Goal: Transaction & Acquisition: Download file/media

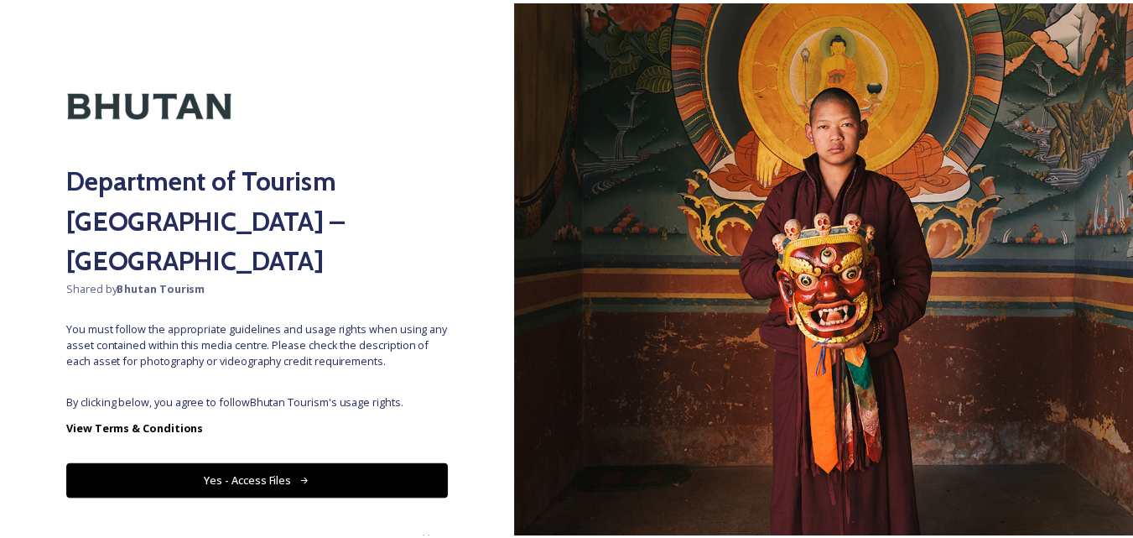
scroll to position [13, 0]
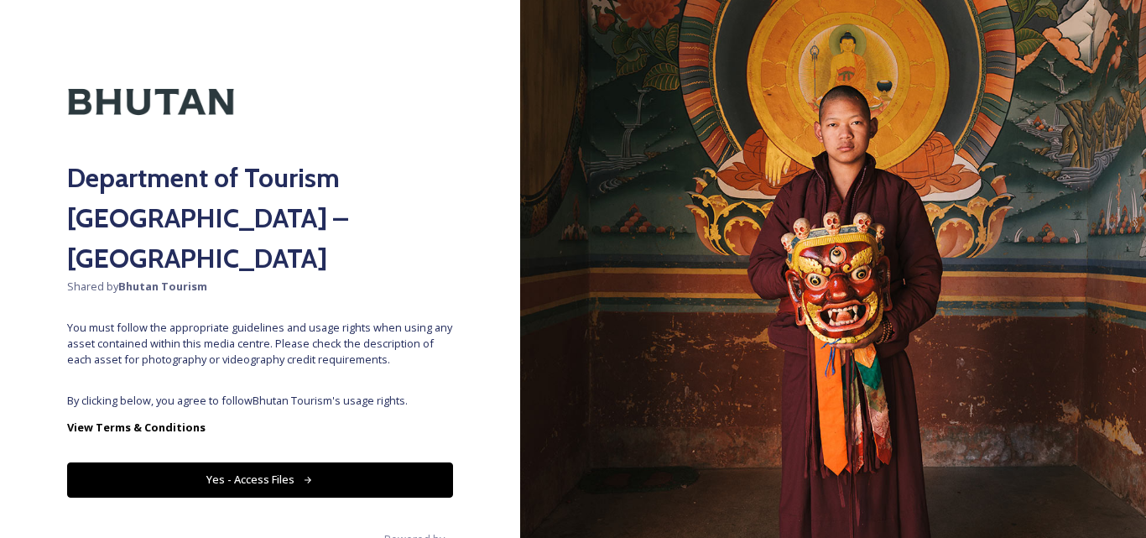
click at [258, 462] on button "Yes - Access Files" at bounding box center [260, 479] width 386 height 34
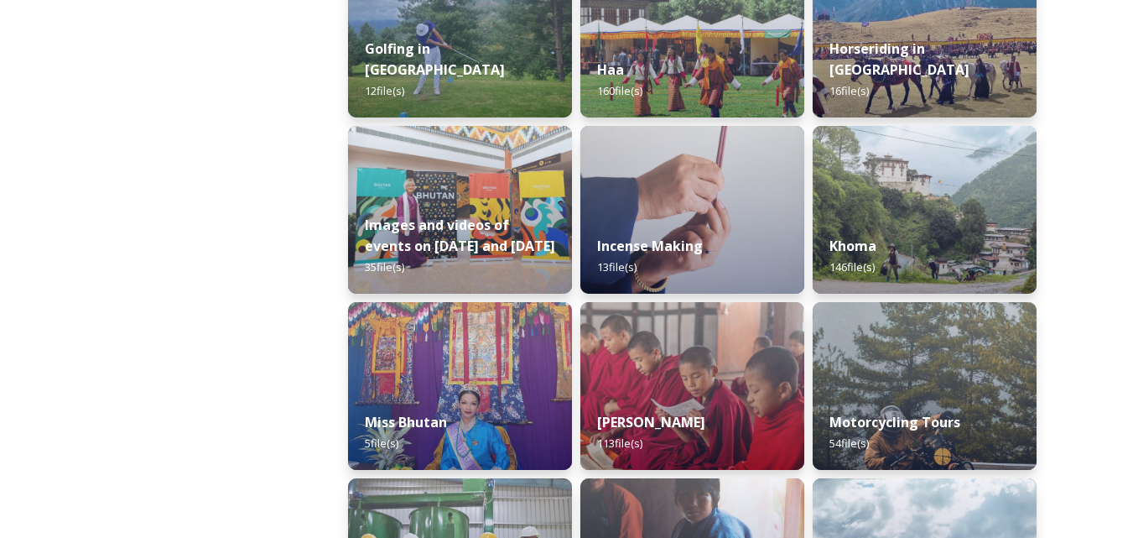
scroll to position [1091, 0]
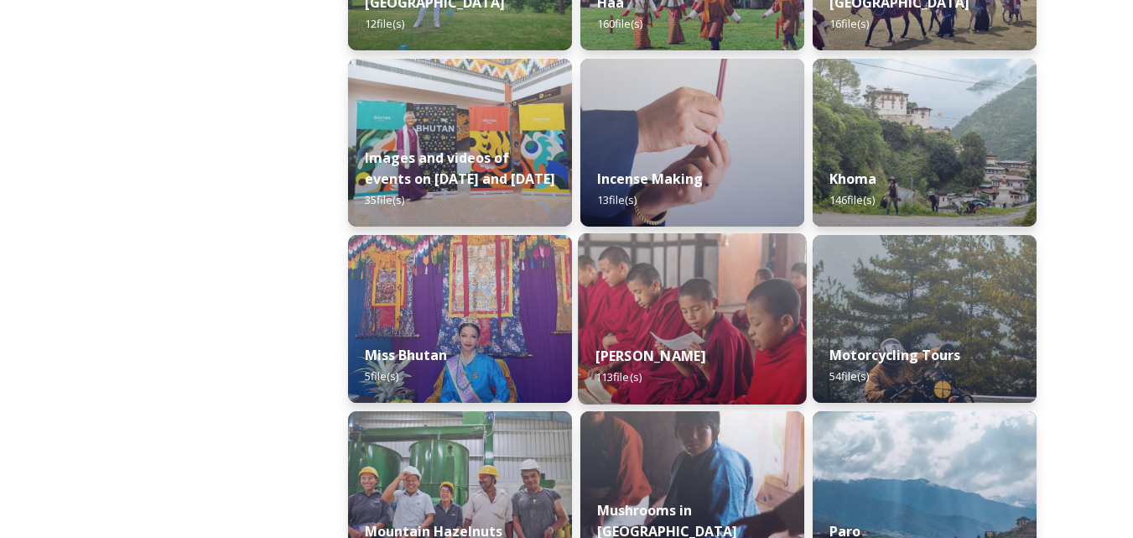
click at [669, 278] on img at bounding box center [692, 318] width 228 height 171
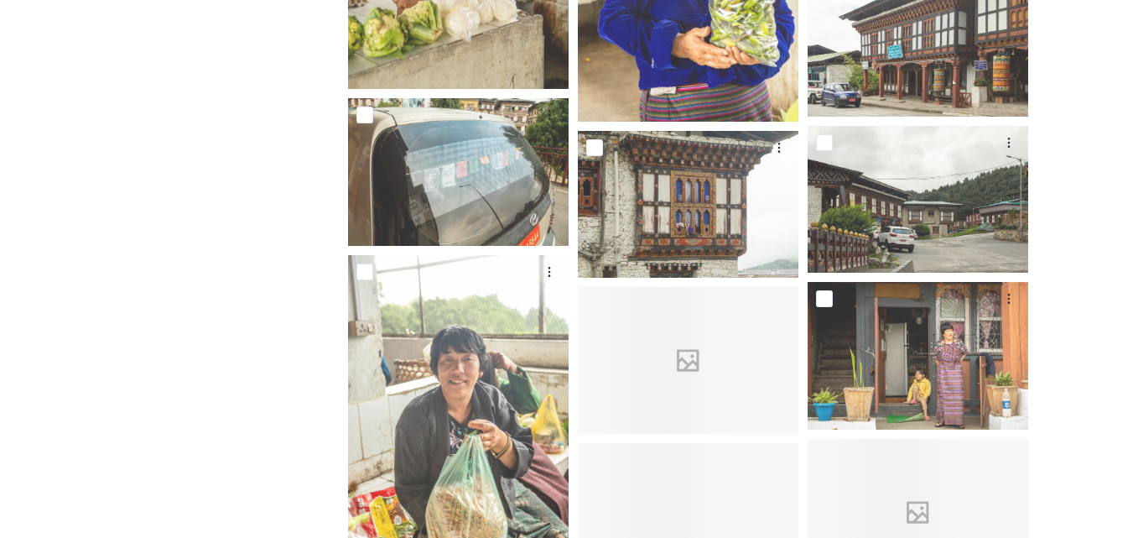
scroll to position [5369, 0]
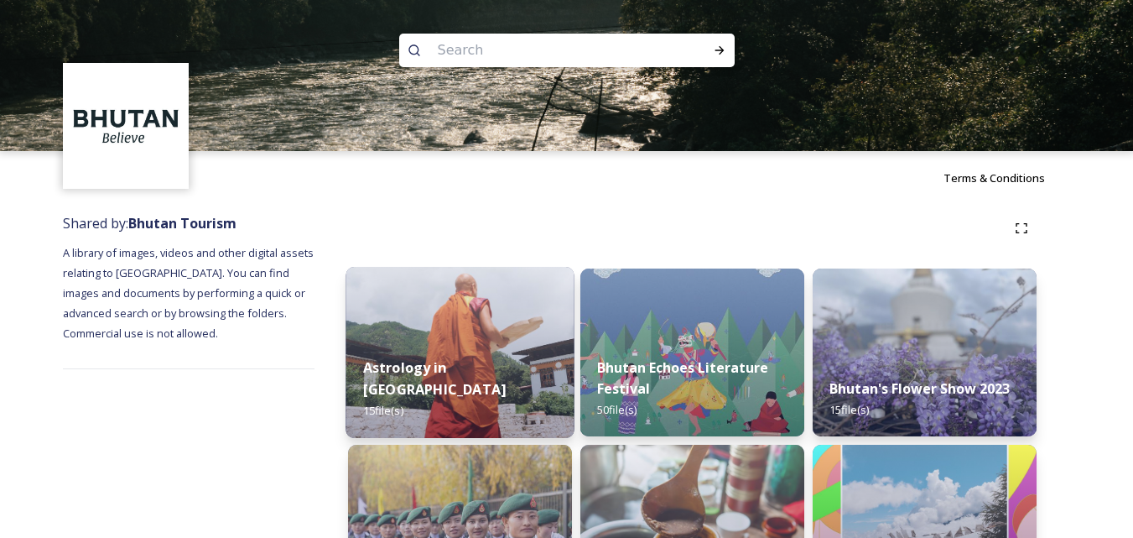
click at [487, 344] on img at bounding box center [460, 352] width 228 height 171
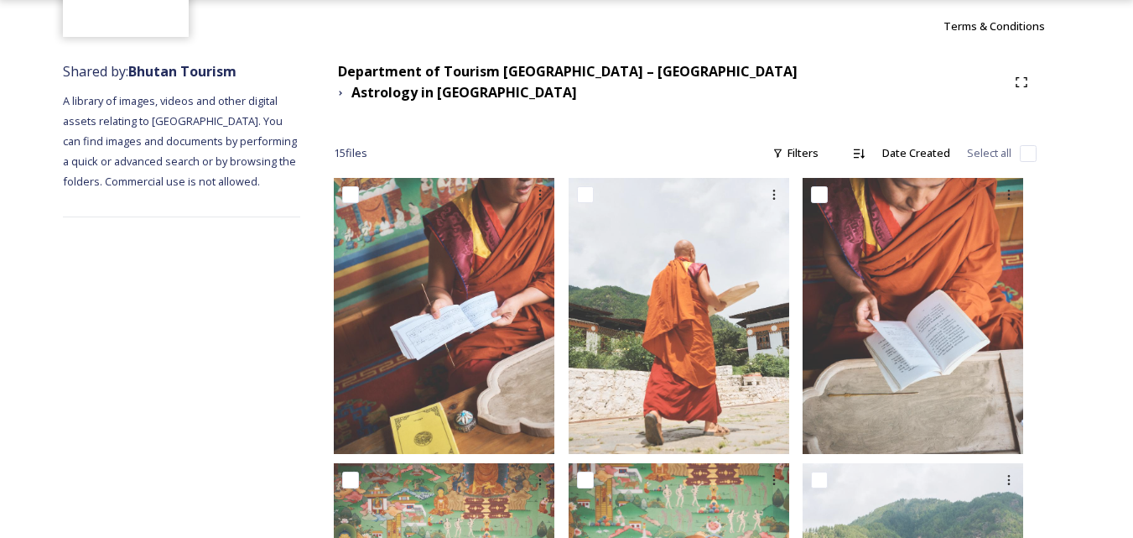
scroll to position [143, 0]
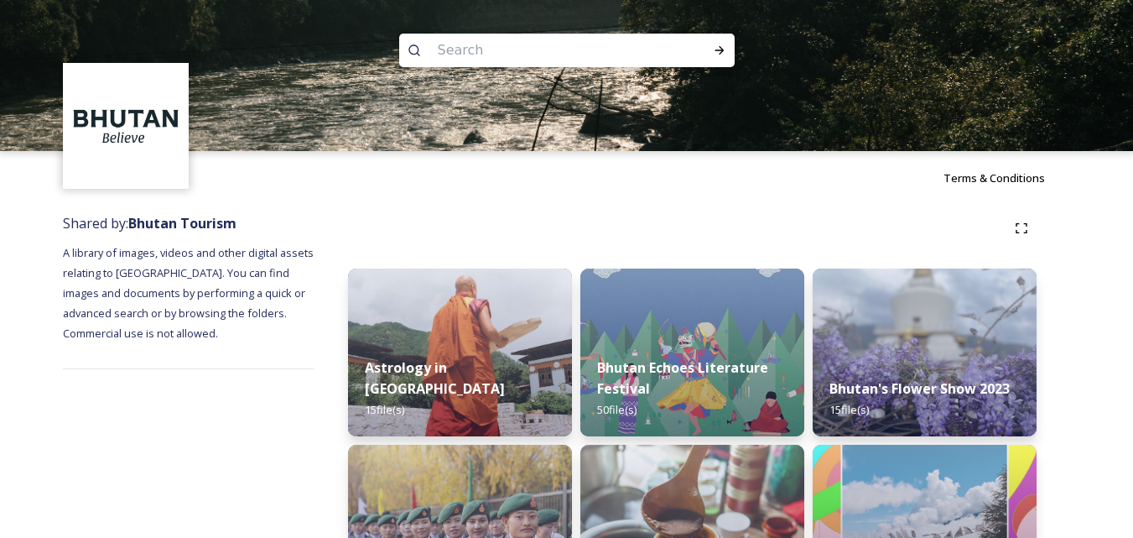
click at [183, 274] on span "A library of images, videos and other digital assets relating to [GEOGRAPHIC_DA…" at bounding box center [189, 293] width 253 height 96
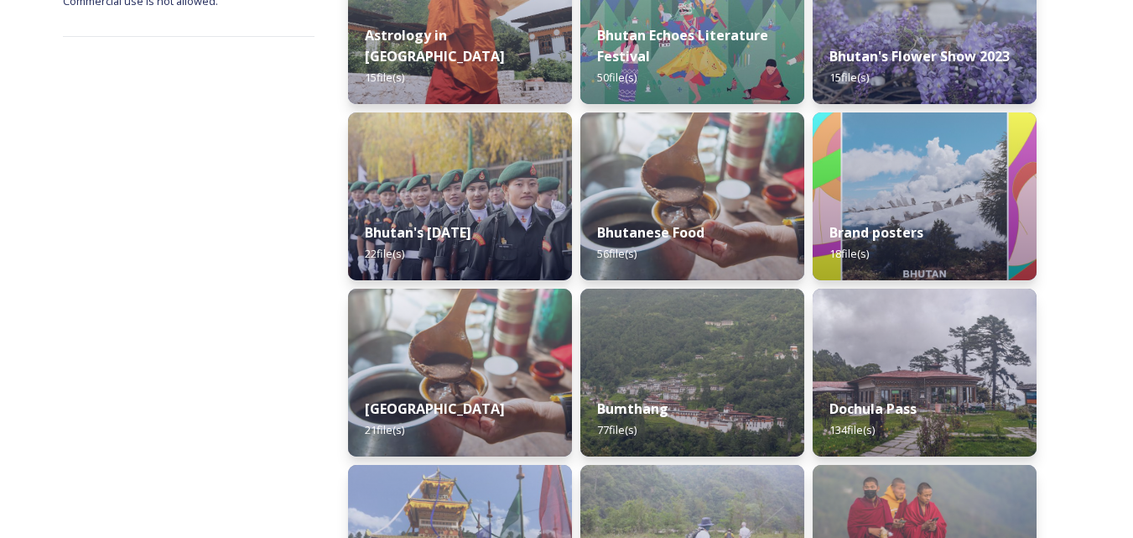
scroll to position [168, 0]
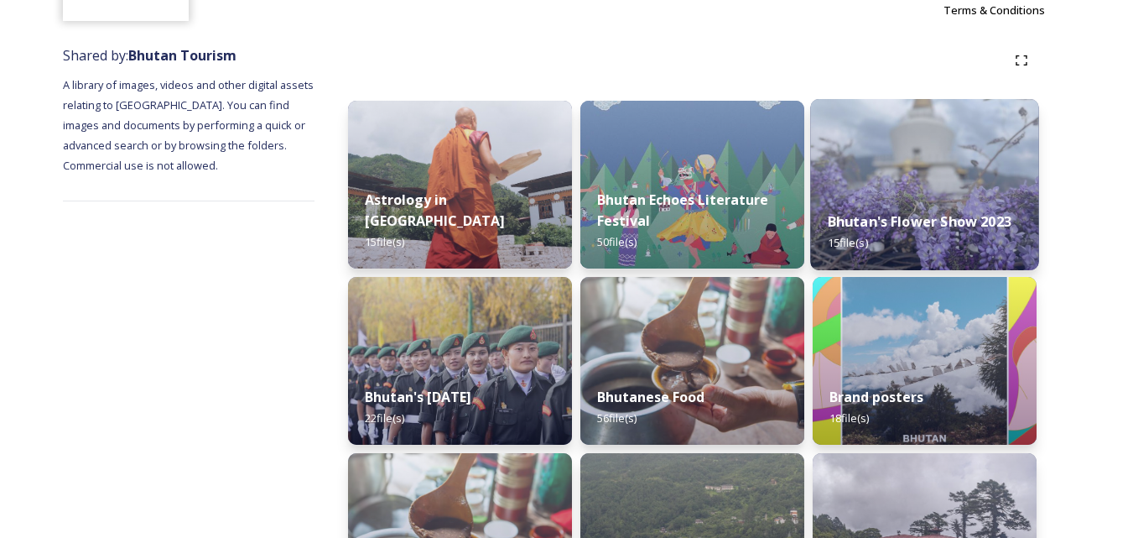
click at [890, 181] on img at bounding box center [924, 184] width 228 height 171
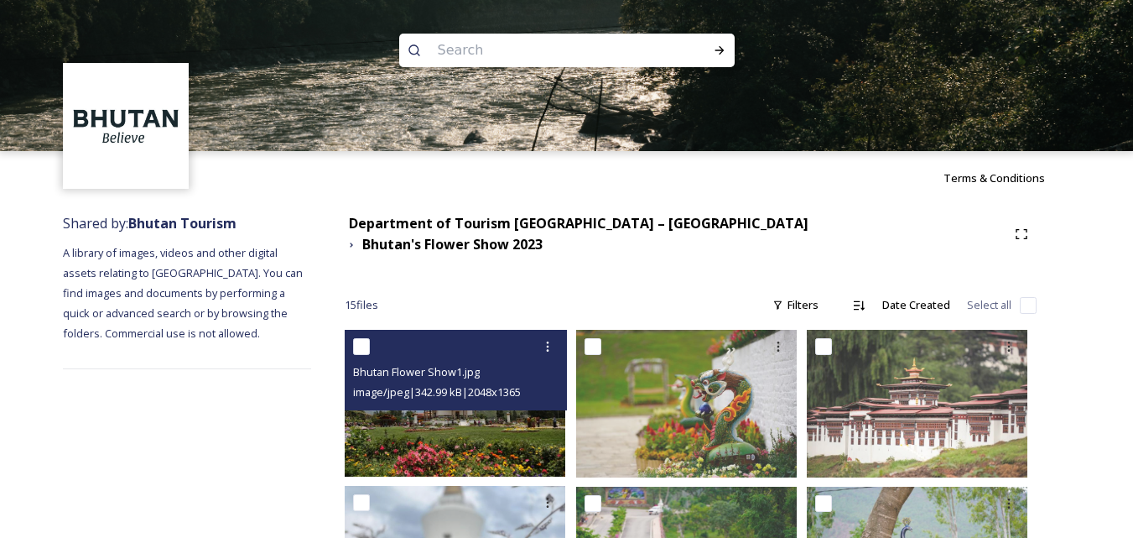
click at [441, 398] on div "Bhutan Flower Show1.jpg image/jpeg | 342.99 kB | 2048 x 1365" at bounding box center [455, 370] width 221 height 81
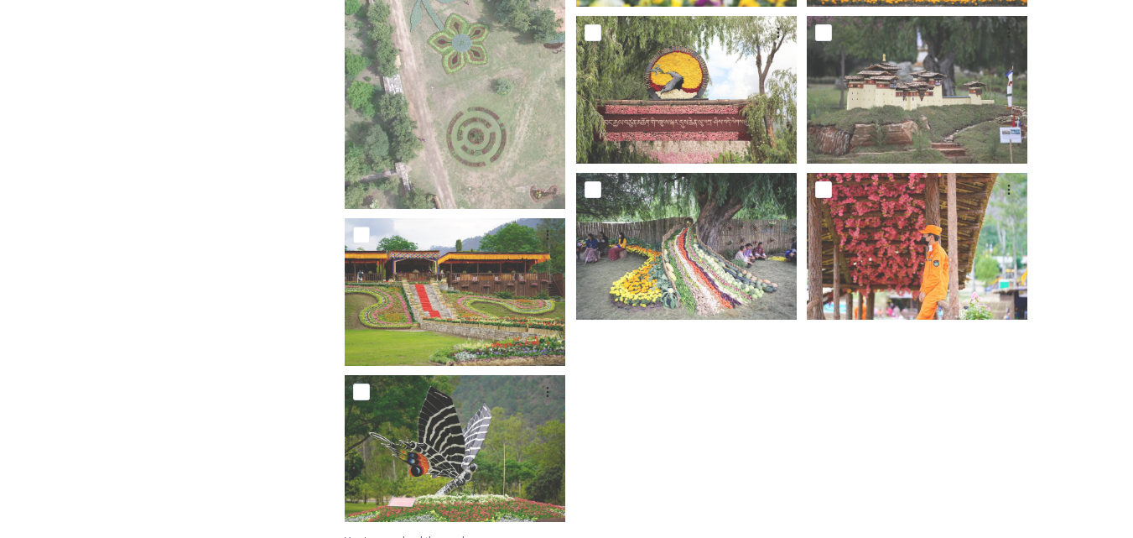
scroll to position [792, 0]
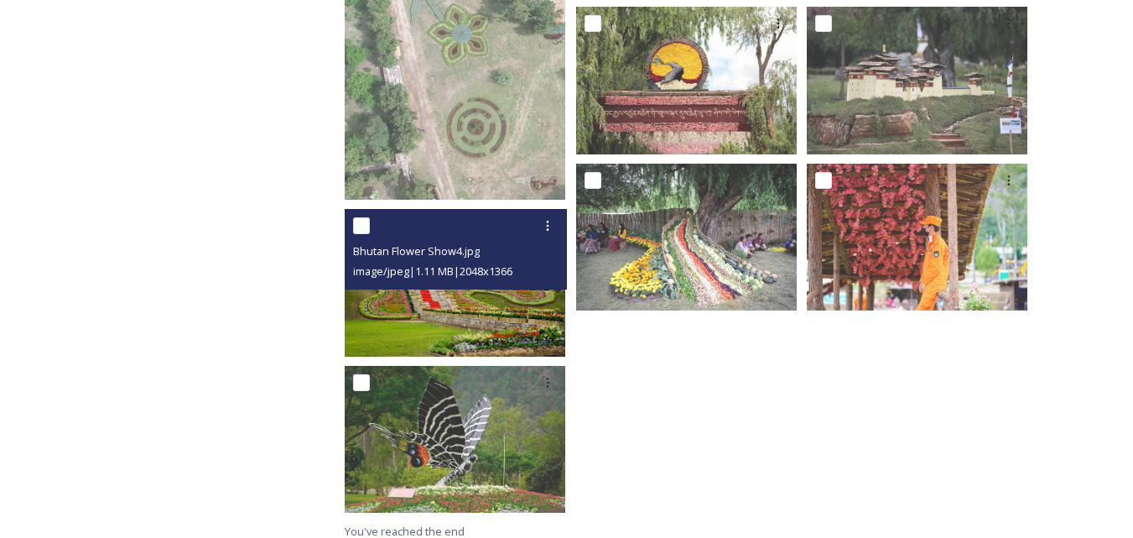
click at [419, 292] on img at bounding box center [455, 282] width 221 height 147
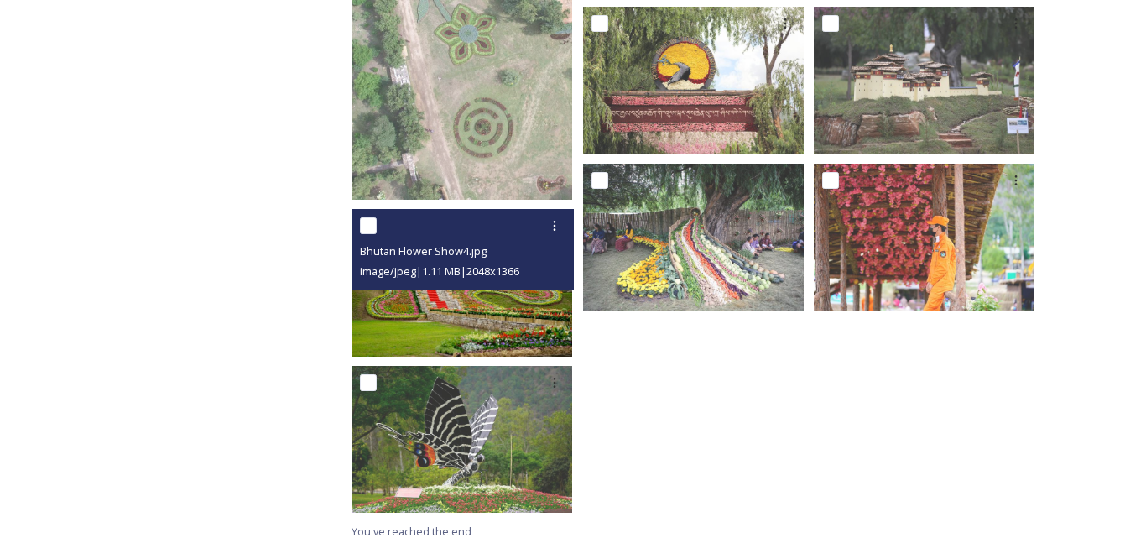
scroll to position [636, 0]
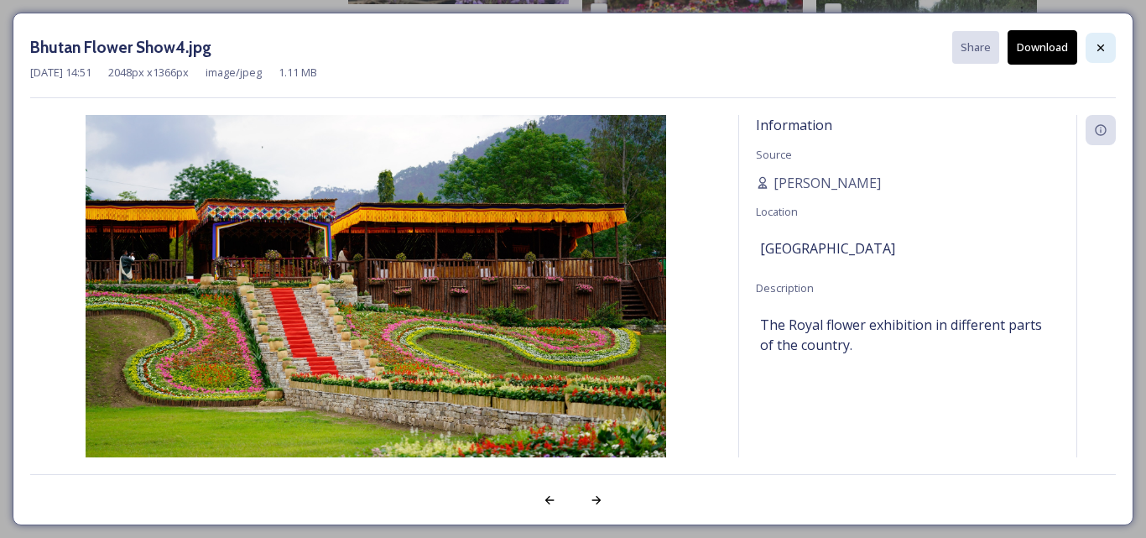
click at [1102, 48] on icon at bounding box center [1100, 47] width 7 height 7
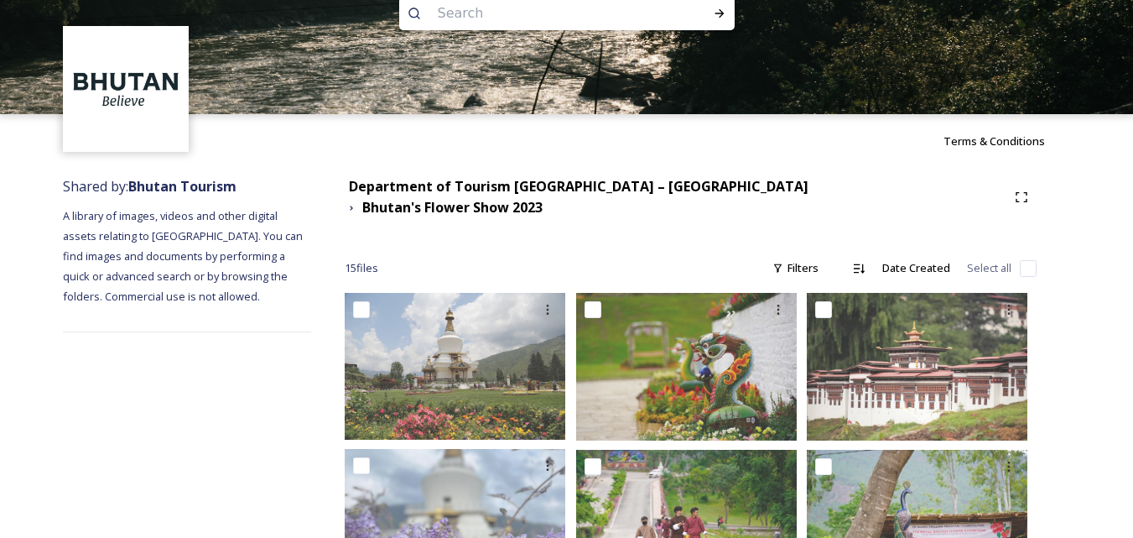
scroll to position [0, 0]
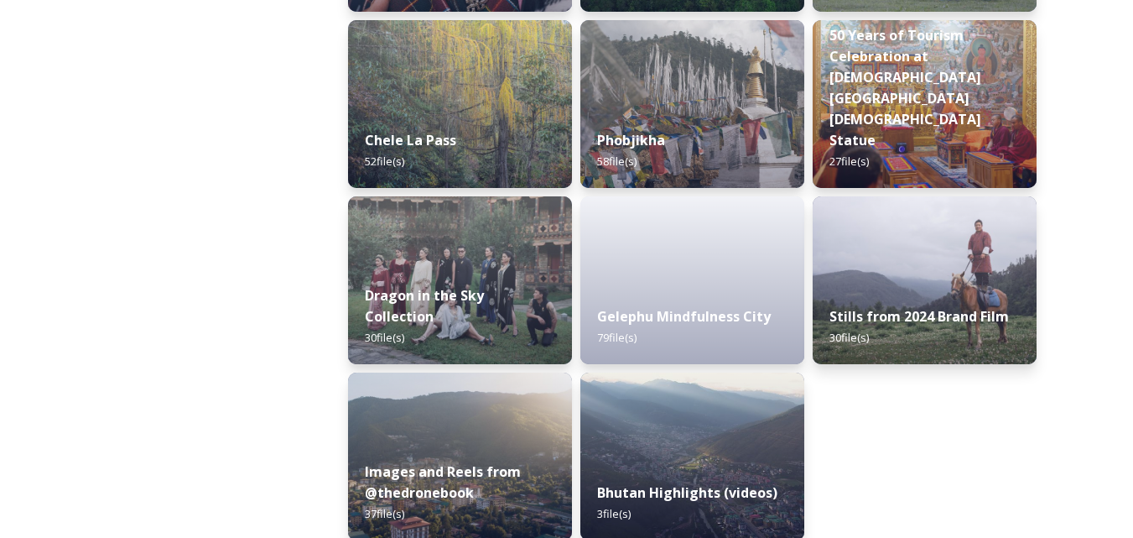
scroll to position [2910, 0]
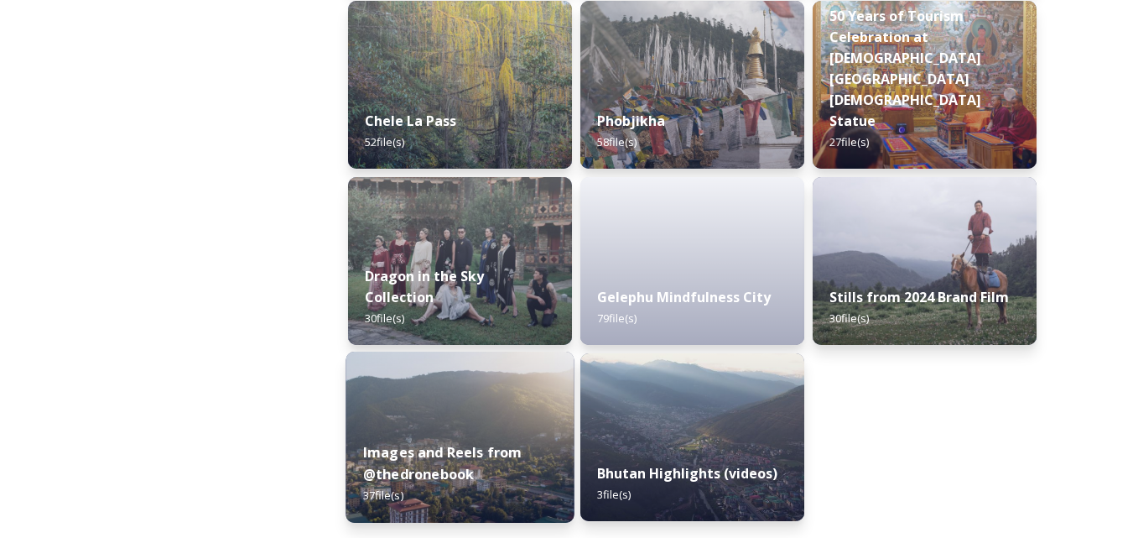
click at [499, 372] on img at bounding box center [460, 437] width 228 height 171
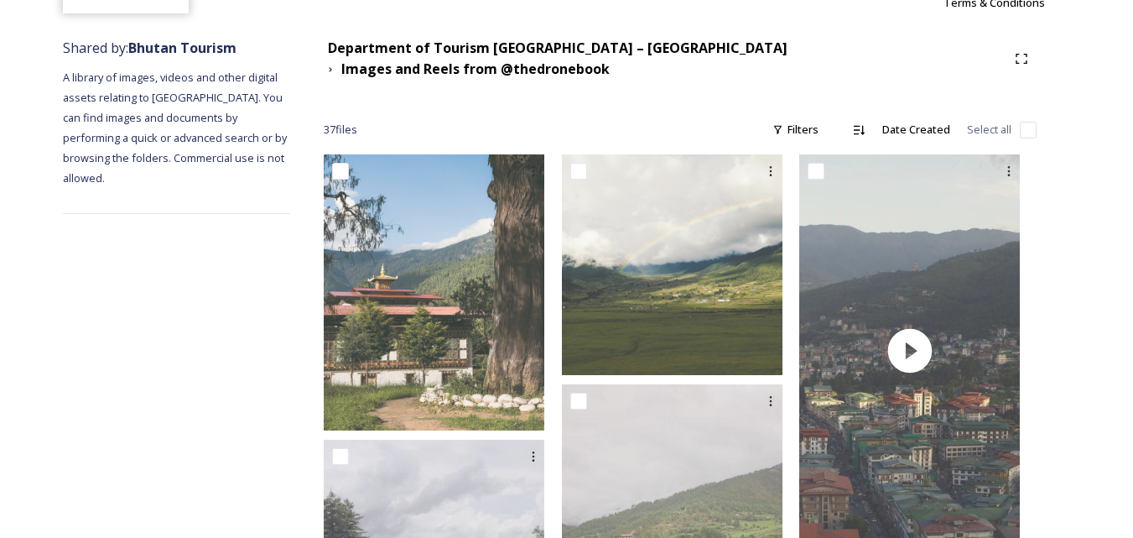
scroll to position [252, 0]
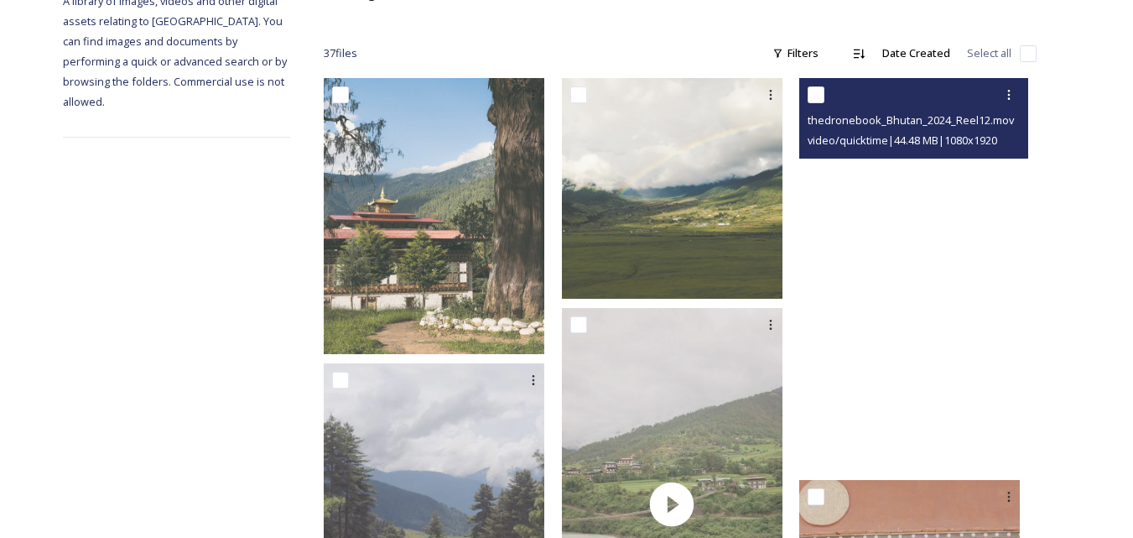
click at [912, 261] on video "thedronebook_Bhutan_2024_Reel12.mov" at bounding box center [909, 274] width 221 height 393
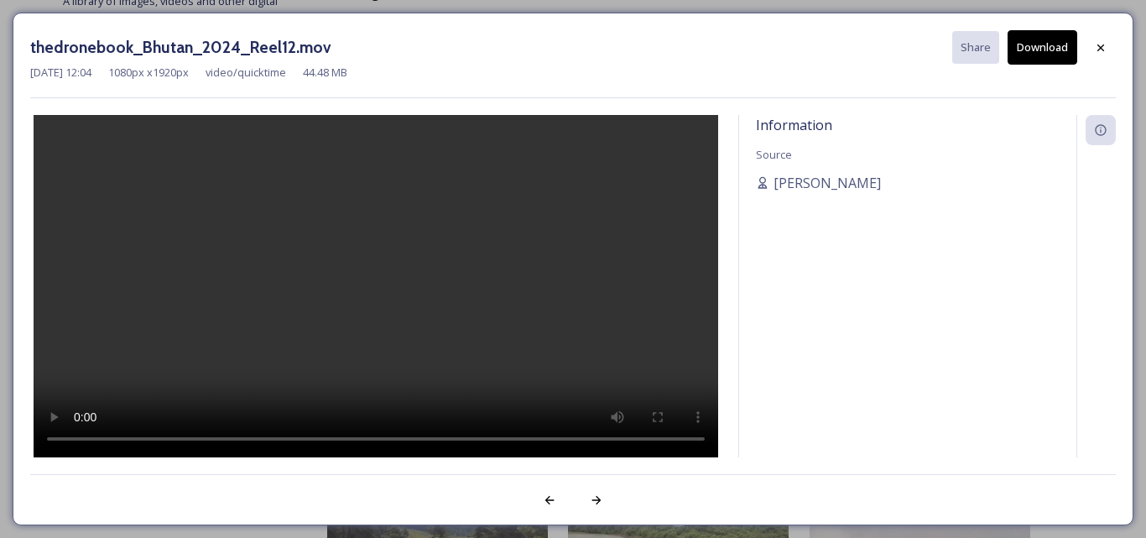
click at [1055, 49] on button "Download" at bounding box center [1043, 47] width 70 height 34
click at [1112, 48] on div at bounding box center [1101, 48] width 30 height 30
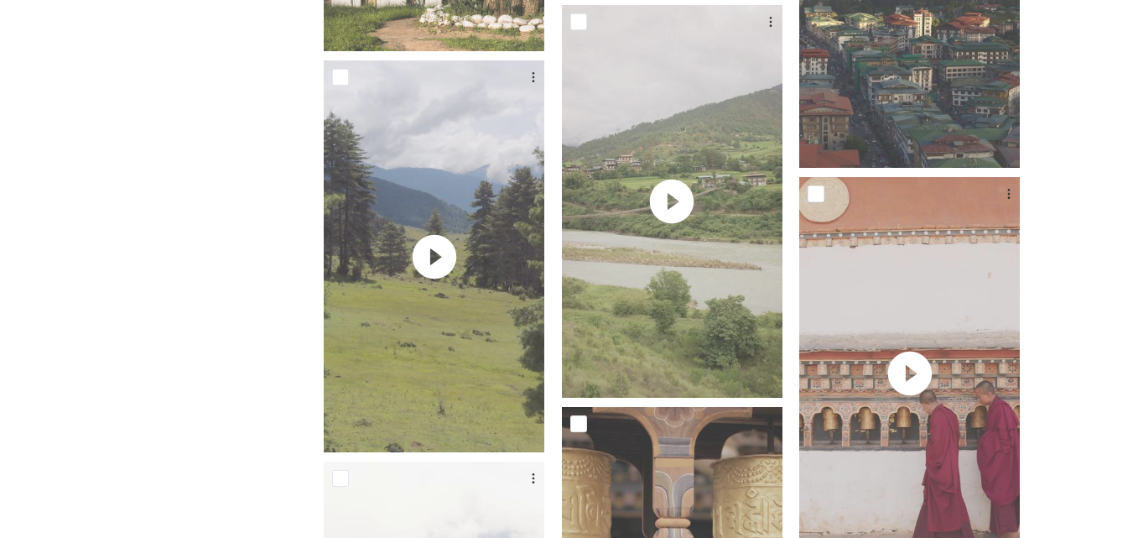
scroll to position [587, 0]
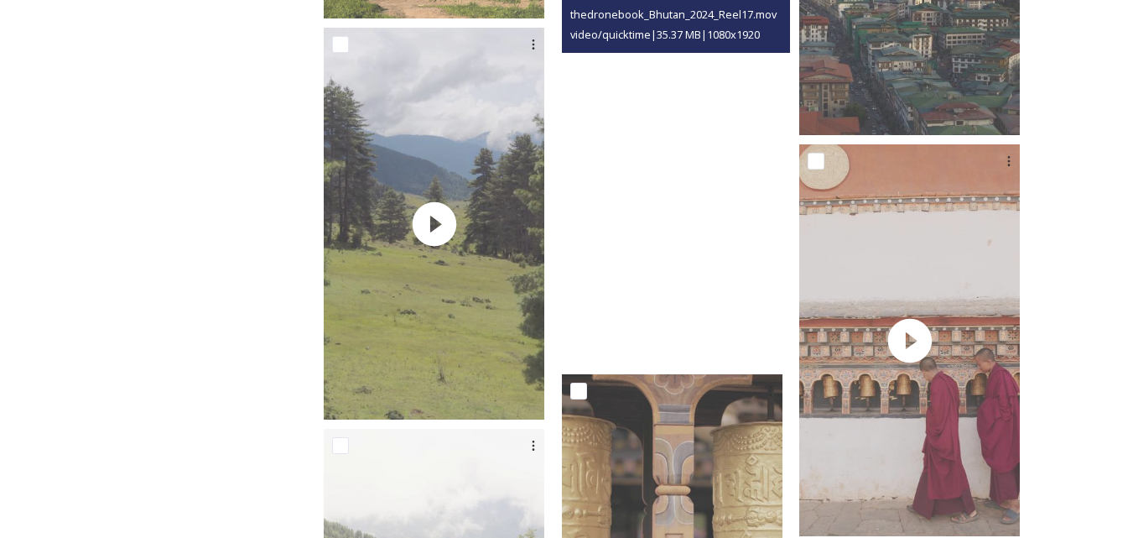
click at [687, 164] on video "thedronebook_Bhutan_2024_Reel17.mov" at bounding box center [672, 168] width 221 height 393
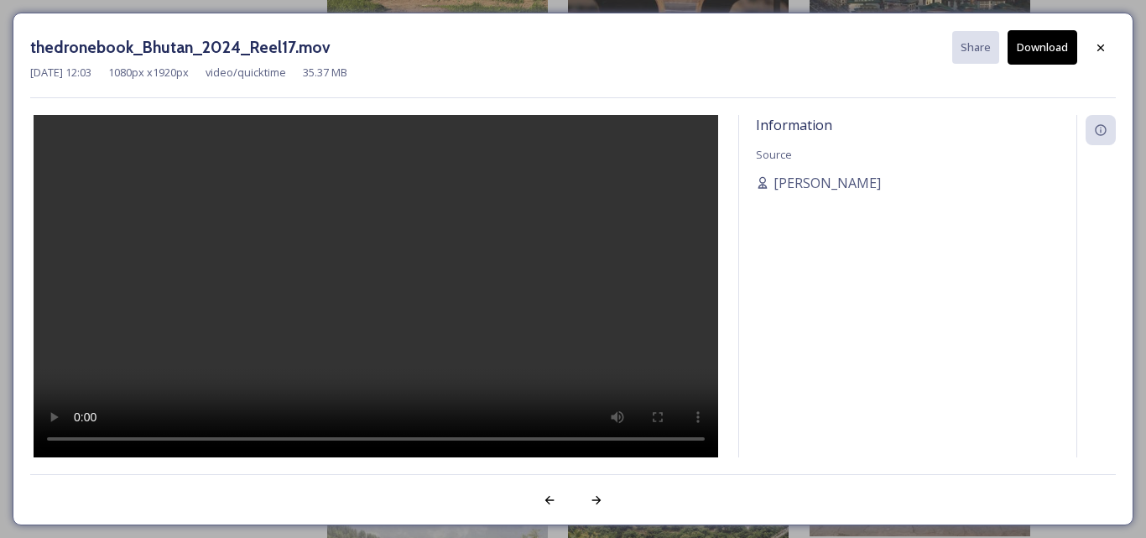
click at [1051, 56] on button "Download" at bounding box center [1043, 47] width 70 height 34
click at [1101, 46] on icon at bounding box center [1100, 47] width 13 height 13
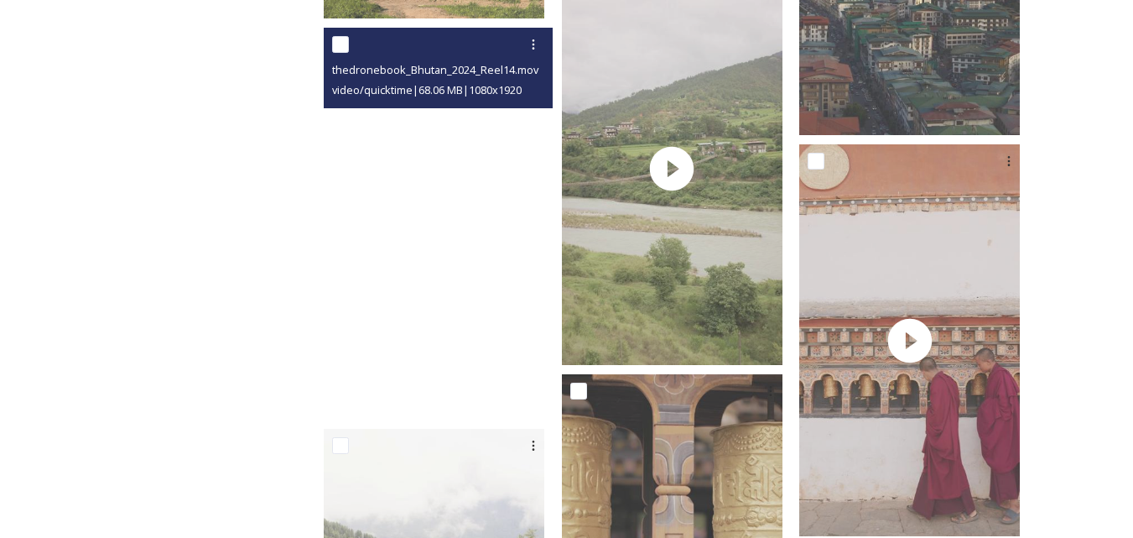
click at [439, 211] on video "thedronebook_Bhutan_2024_Reel14.mov" at bounding box center [434, 224] width 221 height 393
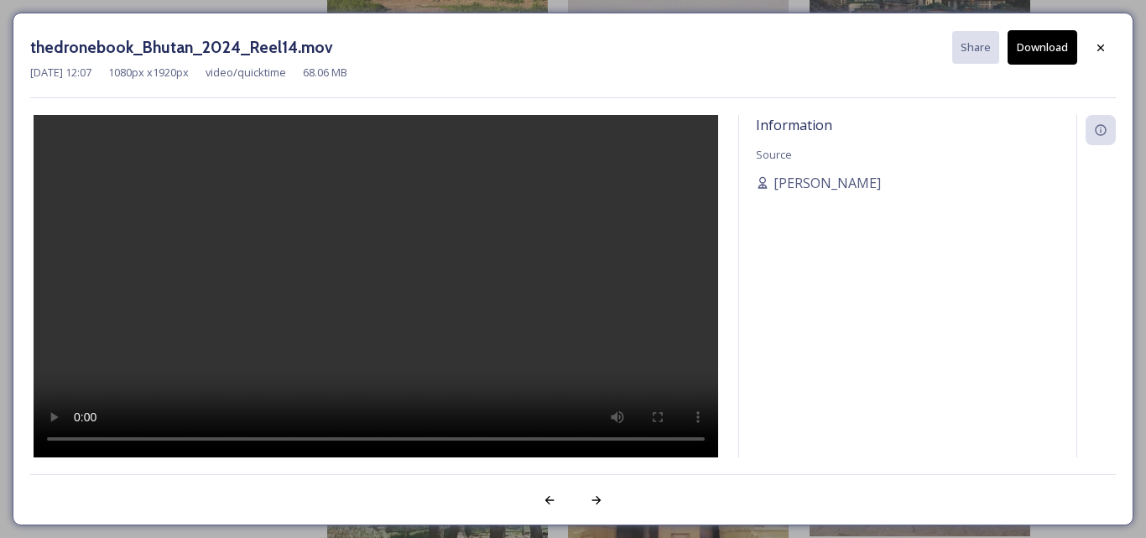
click at [1100, 49] on icon at bounding box center [1100, 47] width 7 height 7
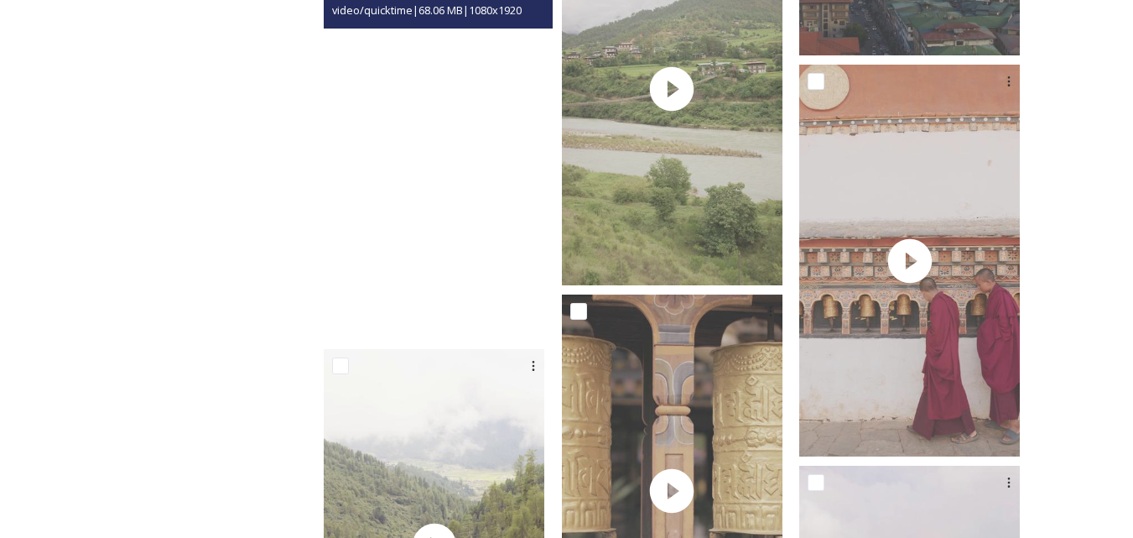
scroll to position [671, 0]
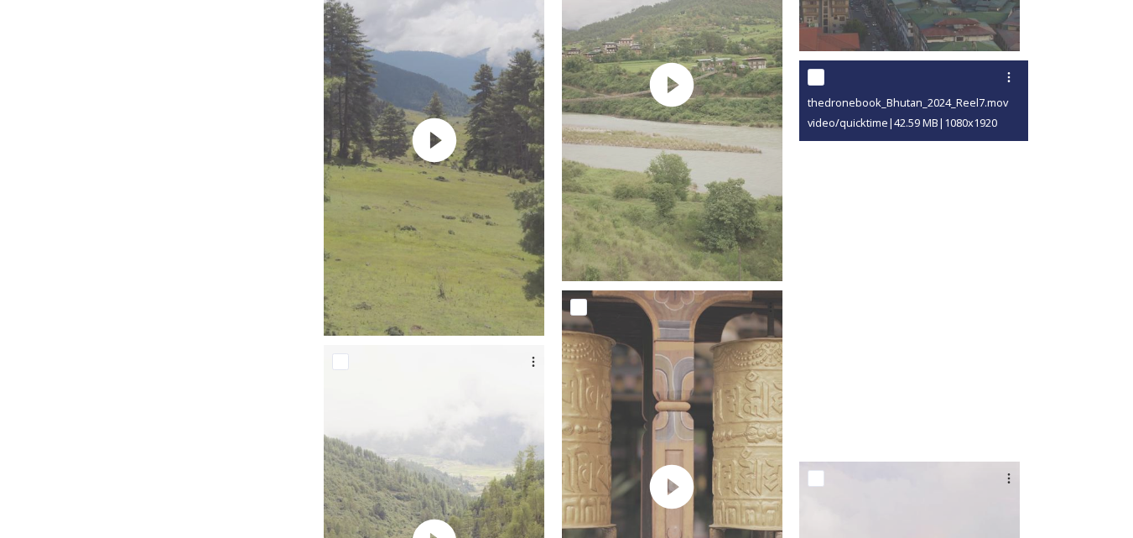
click at [929, 252] on video "thedronebook_Bhutan_2024_Reel7.mov" at bounding box center [909, 256] width 221 height 393
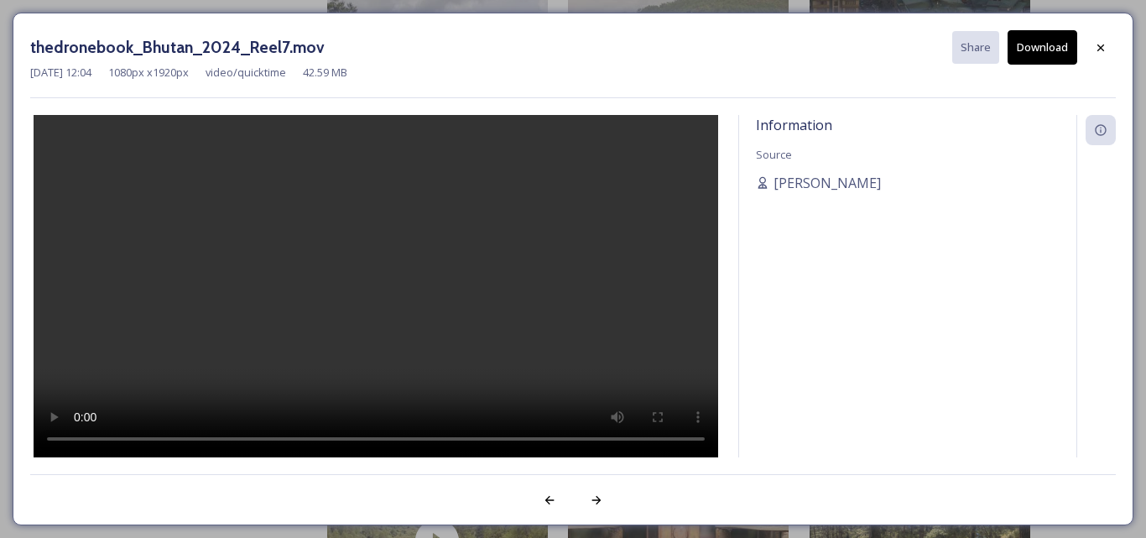
click at [1051, 48] on button "Download" at bounding box center [1043, 47] width 70 height 34
click at [1104, 49] on icon at bounding box center [1100, 47] width 13 height 13
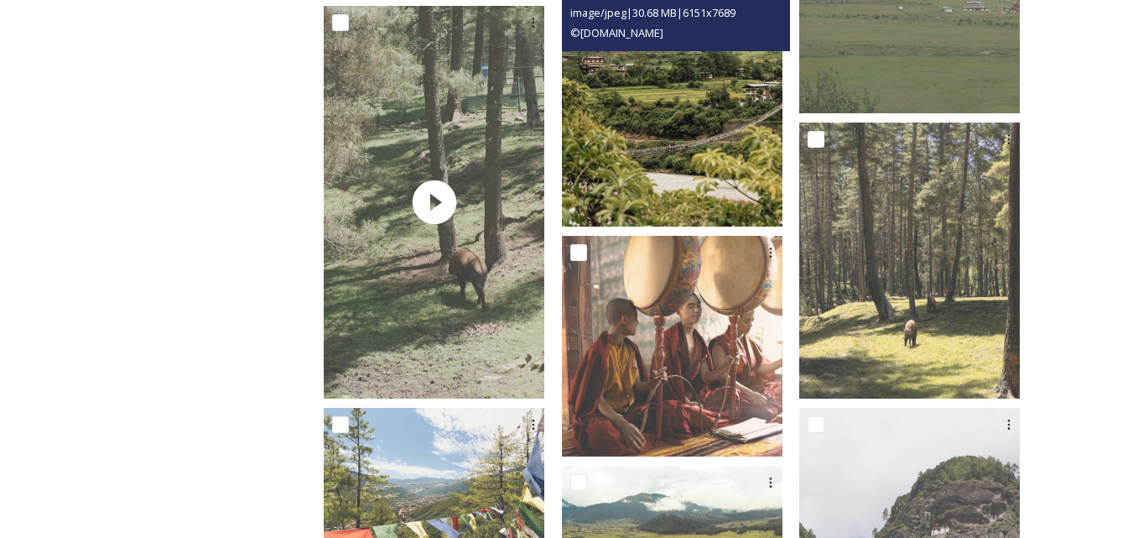
scroll to position [1426, 0]
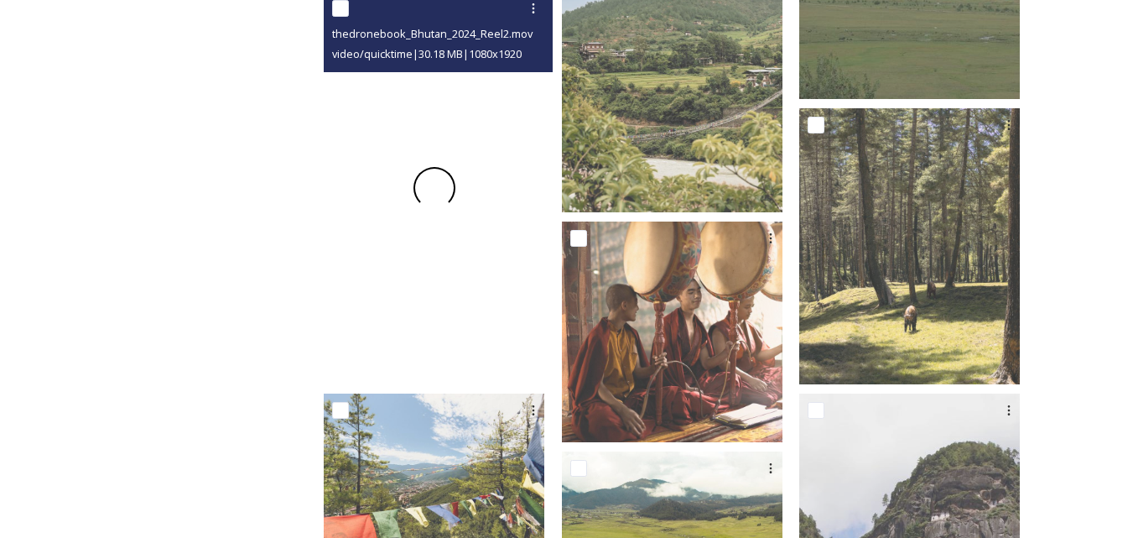
click at [484, 242] on div at bounding box center [434, 188] width 221 height 393
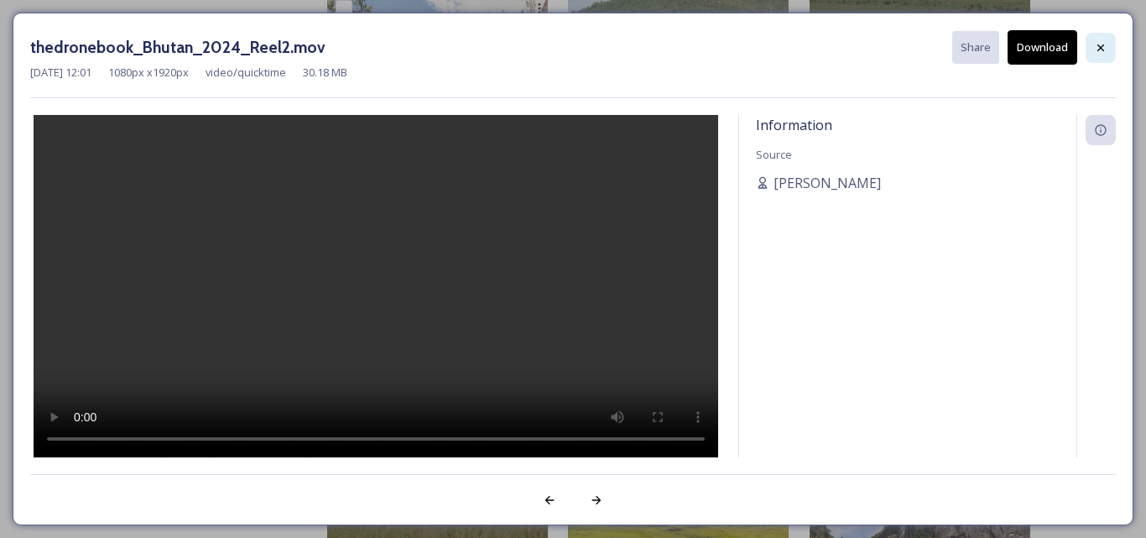
click at [1107, 47] on div at bounding box center [1101, 48] width 30 height 30
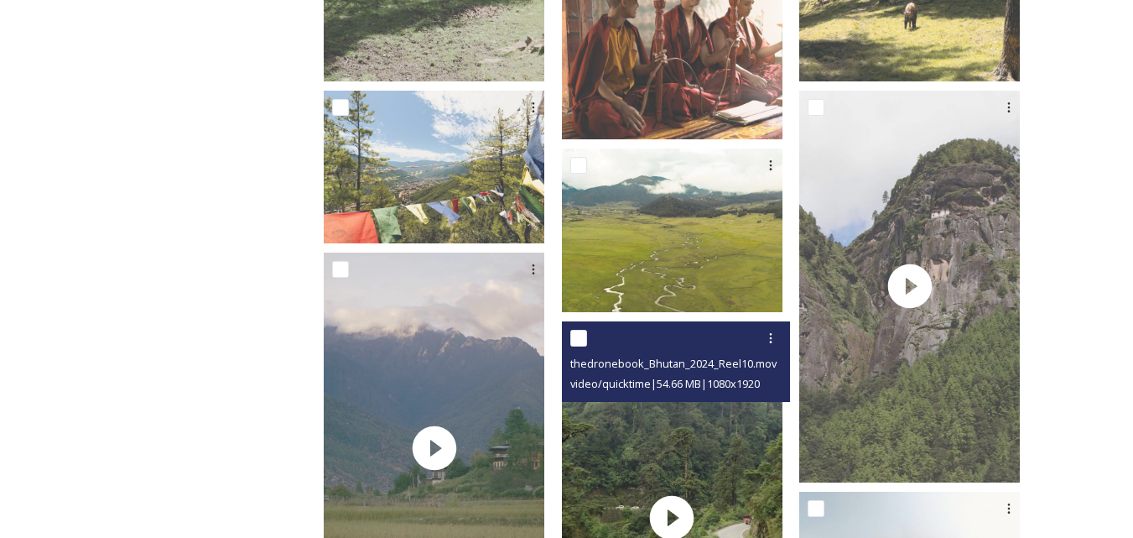
scroll to position [1762, 0]
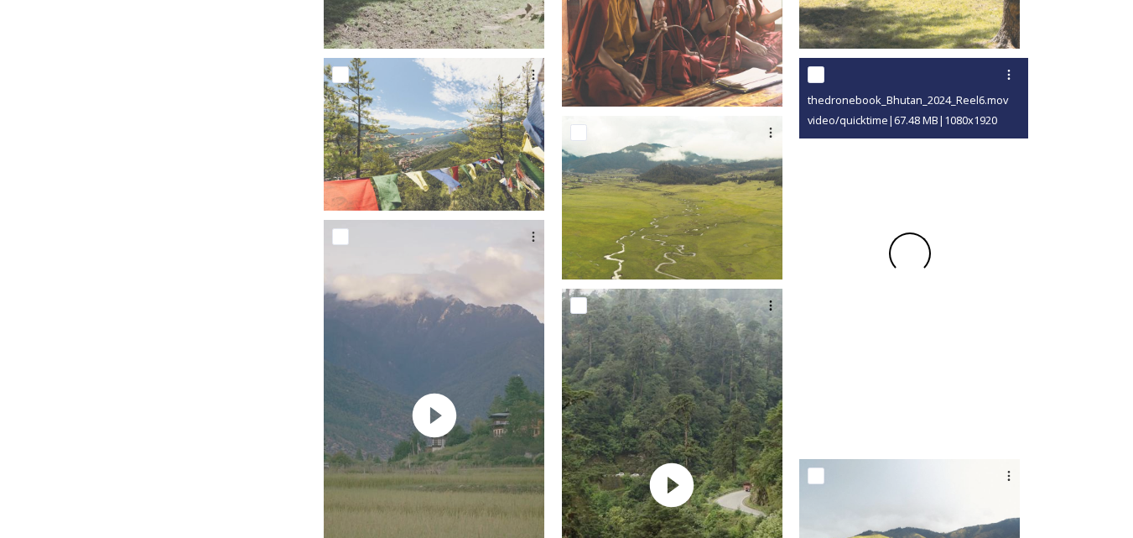
click at [915, 237] on span at bounding box center [910, 254] width 54 height 54
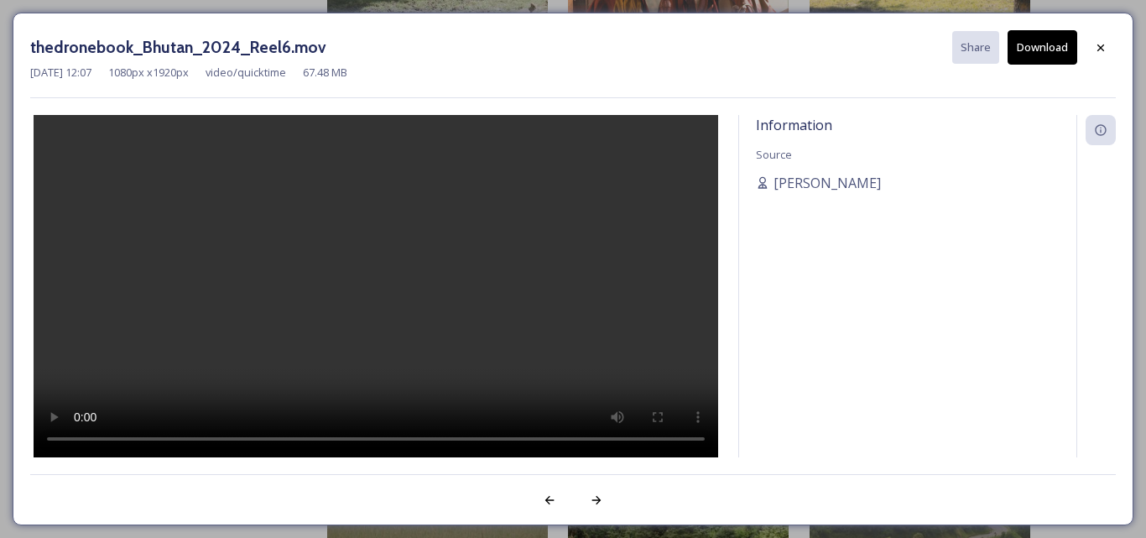
click at [1043, 52] on button "Download" at bounding box center [1043, 47] width 70 height 34
click at [1101, 49] on icon at bounding box center [1100, 47] width 13 height 13
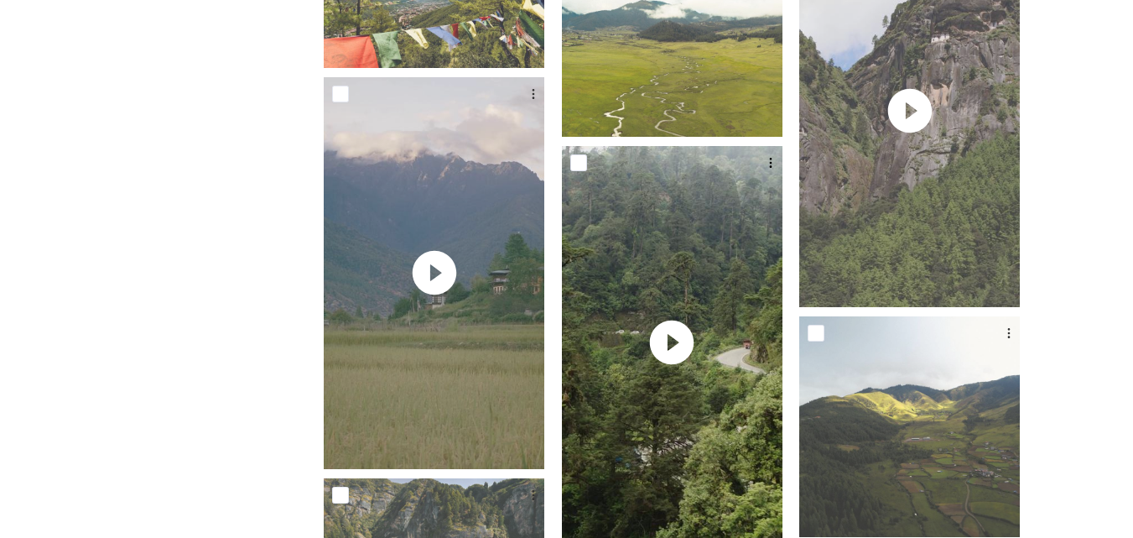
scroll to position [1930, 0]
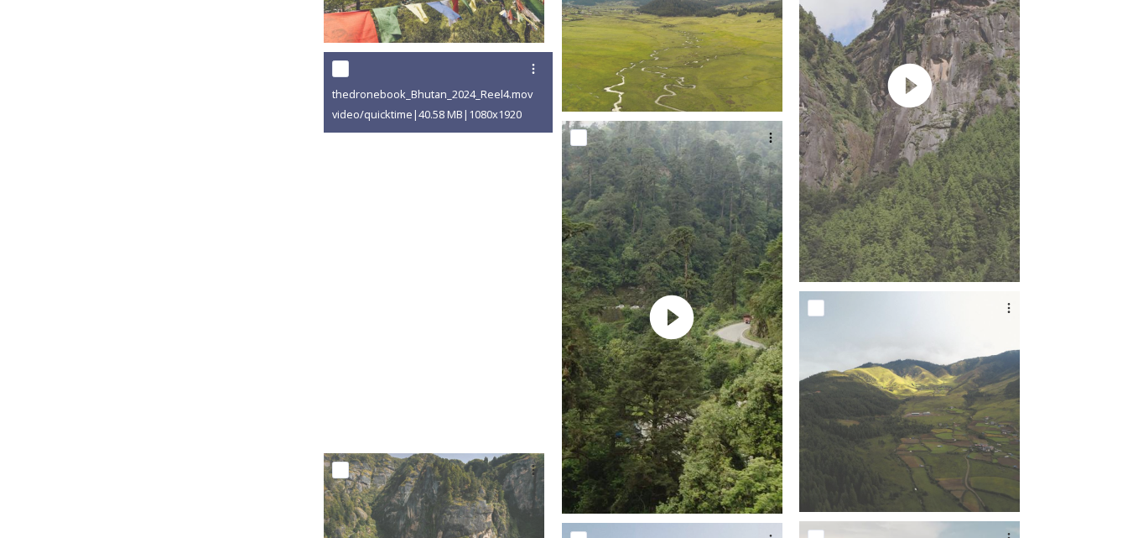
click at [461, 318] on video "thedronebook_Bhutan_2024_Reel4.mov" at bounding box center [434, 248] width 221 height 393
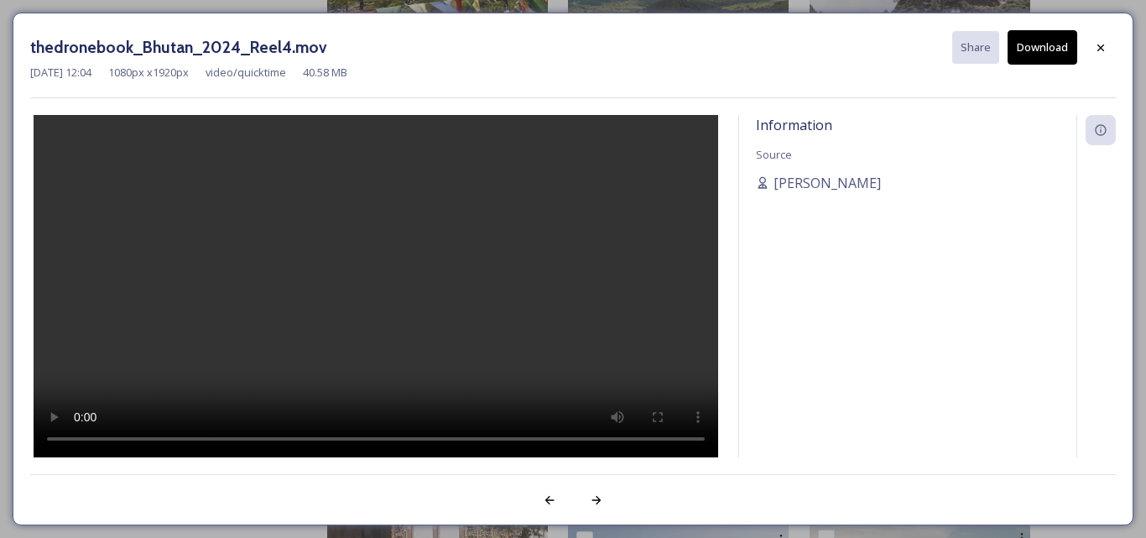
click at [1060, 53] on button "Download" at bounding box center [1043, 47] width 70 height 34
click at [1105, 48] on icon at bounding box center [1100, 47] width 13 height 13
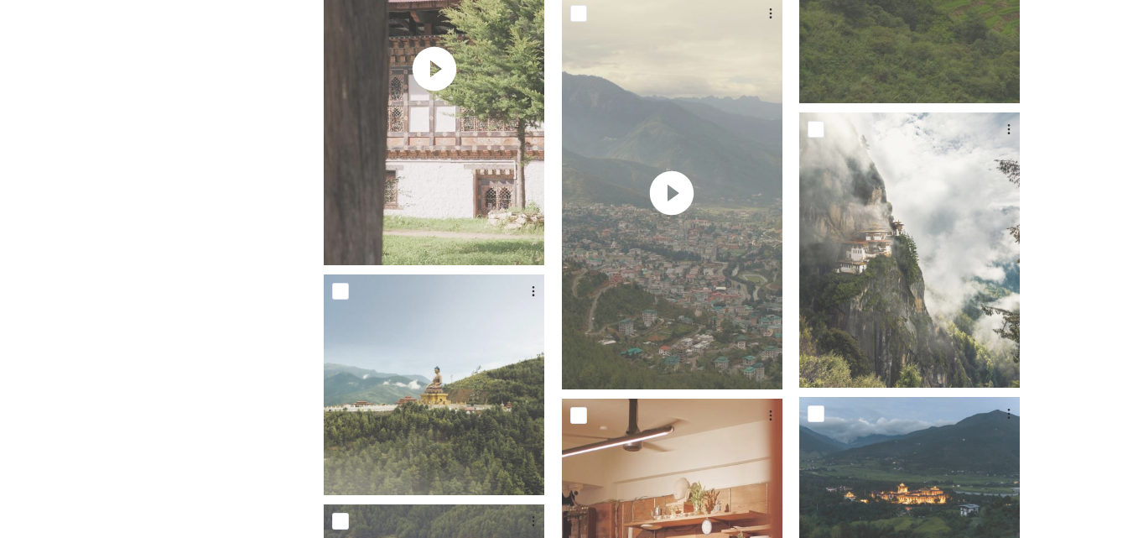
scroll to position [2768, 0]
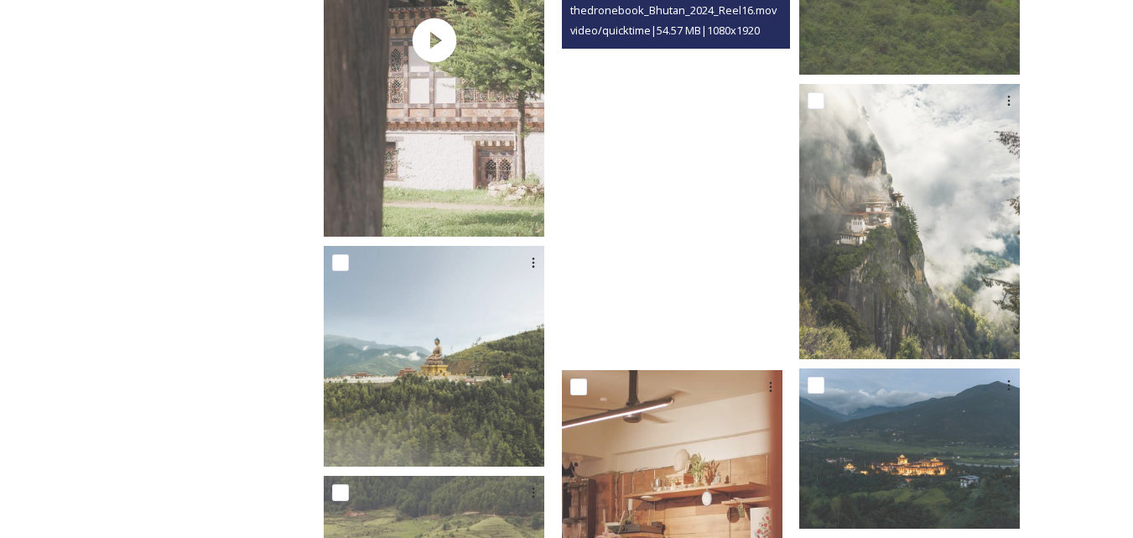
click at [684, 253] on video "thedronebook_Bhutan_2024_Reel16.mov" at bounding box center [672, 164] width 221 height 393
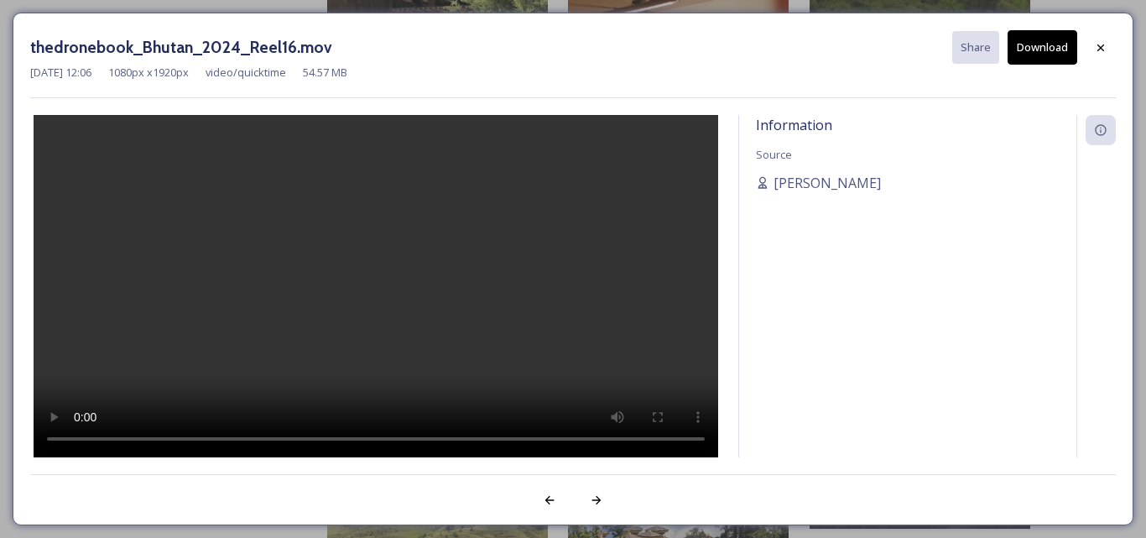
click at [1043, 46] on button "Download" at bounding box center [1043, 47] width 70 height 34
click at [1105, 46] on icon at bounding box center [1100, 47] width 13 height 13
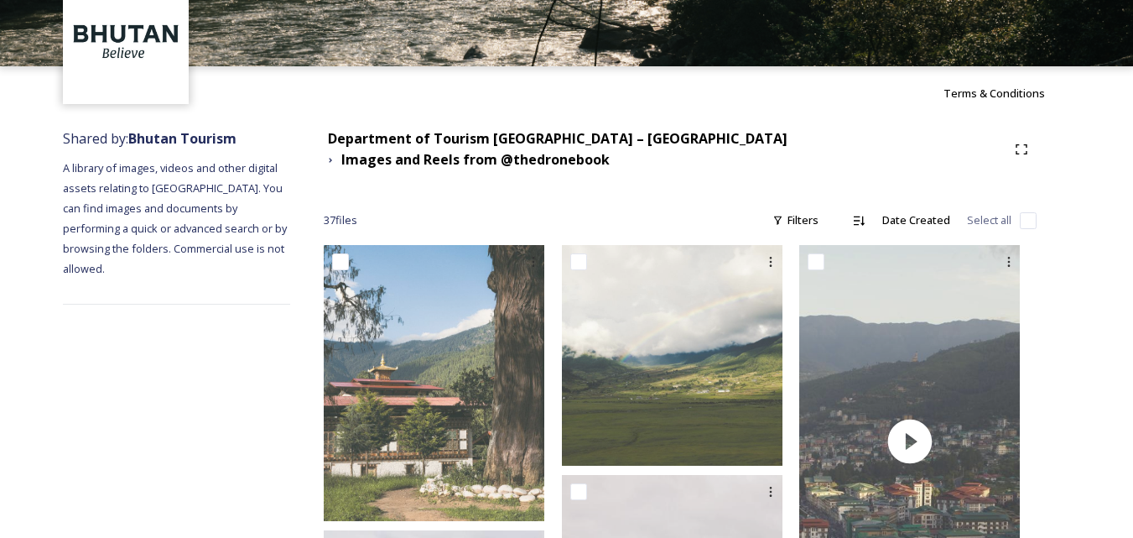
scroll to position [168, 0]
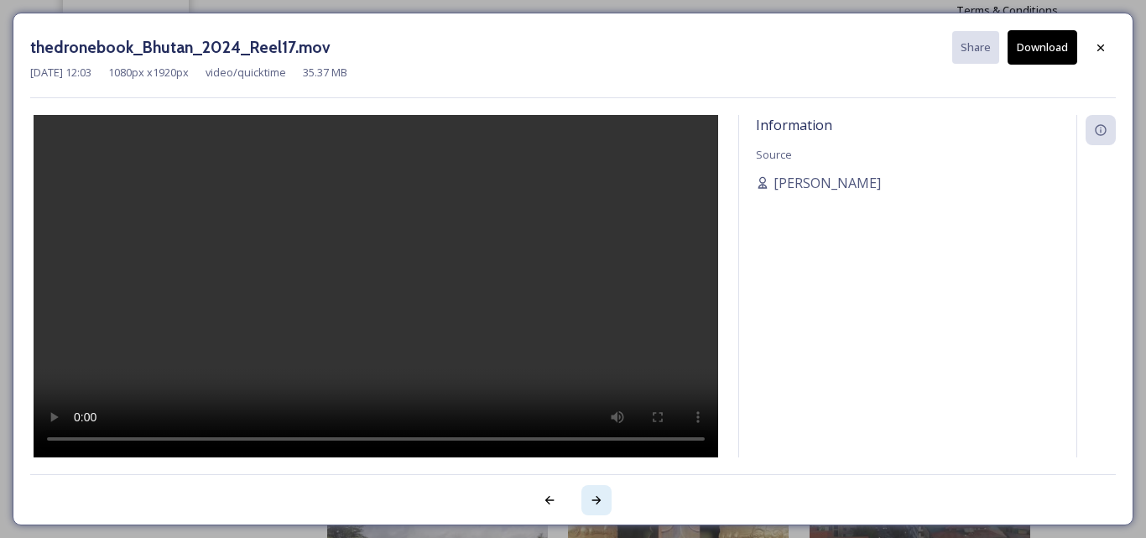
click at [600, 499] on icon at bounding box center [596, 500] width 9 height 8
click at [1099, 44] on icon at bounding box center [1100, 47] width 13 height 13
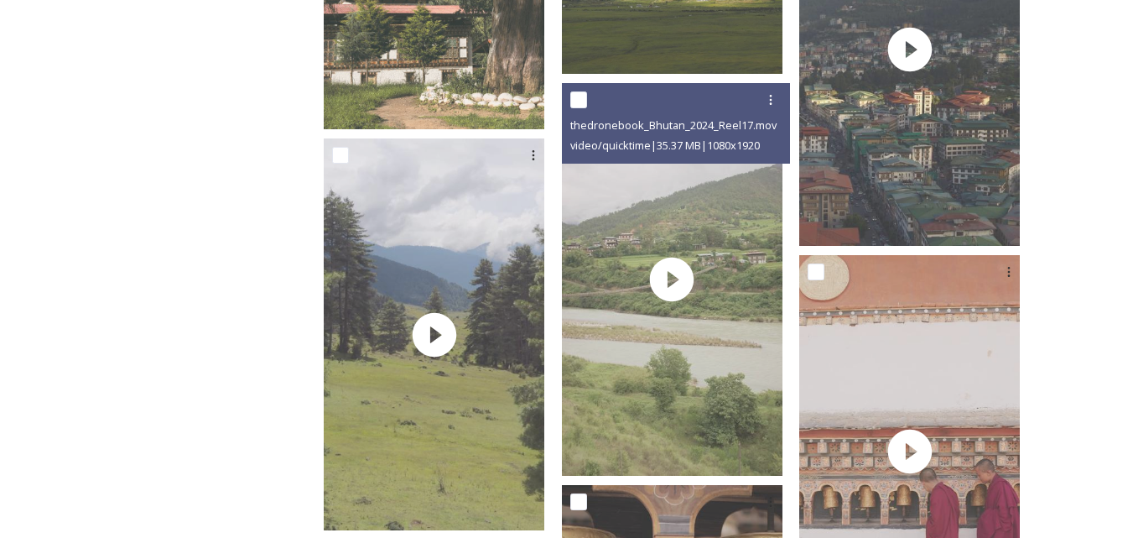
scroll to position [503, 0]
